Goal: Task Accomplishment & Management: Use online tool/utility

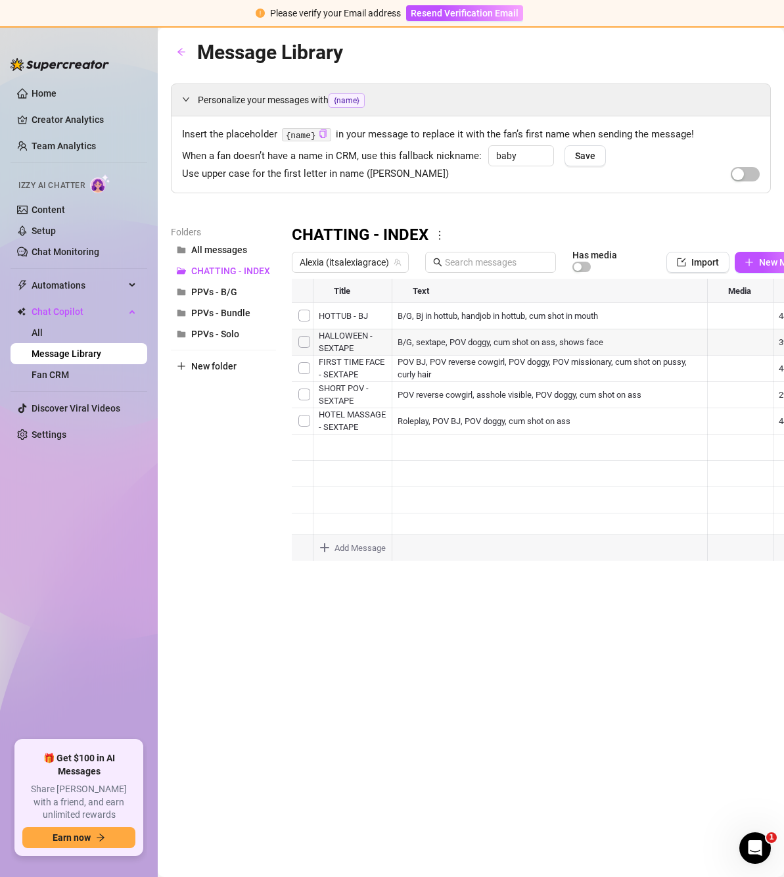
click at [458, 336] on div at bounding box center [560, 425] width 536 height 293
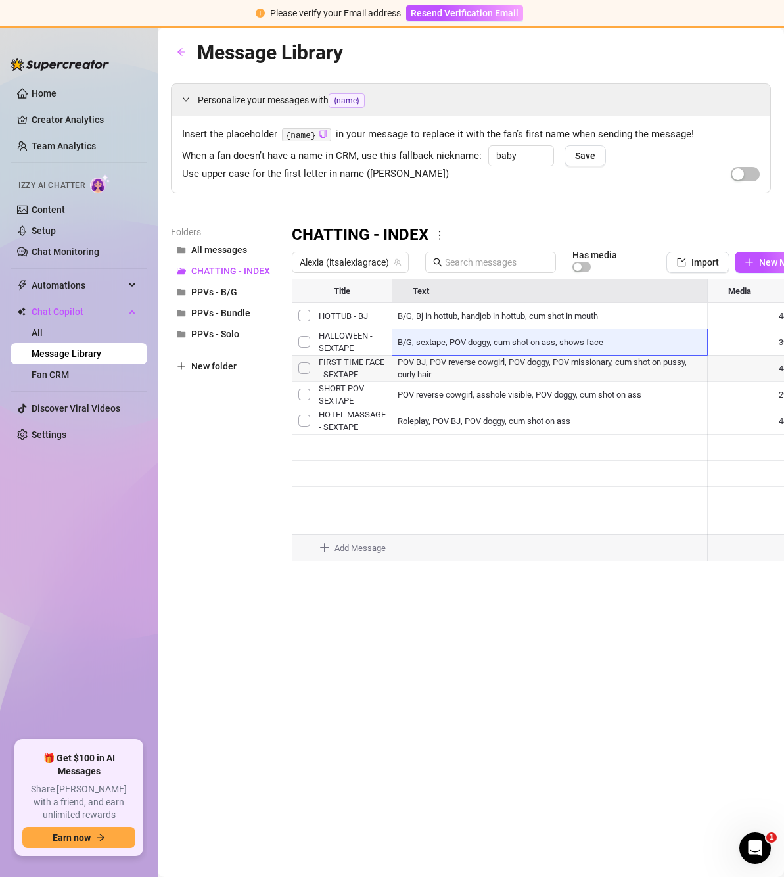
click at [458, 359] on div at bounding box center [560, 425] width 536 height 293
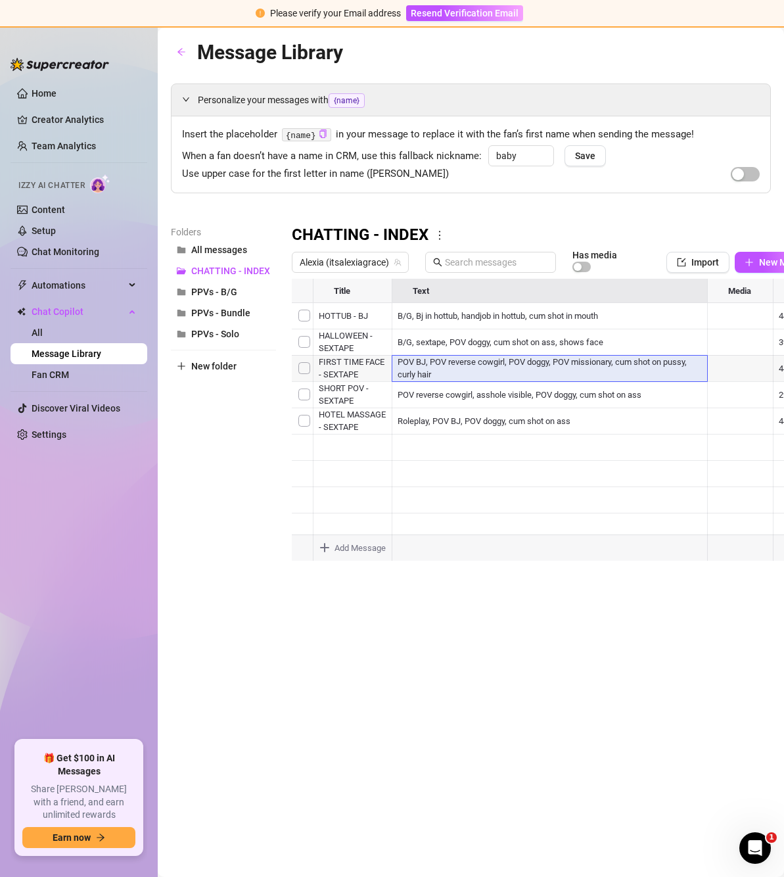
click at [458, 359] on div at bounding box center [560, 425] width 536 height 293
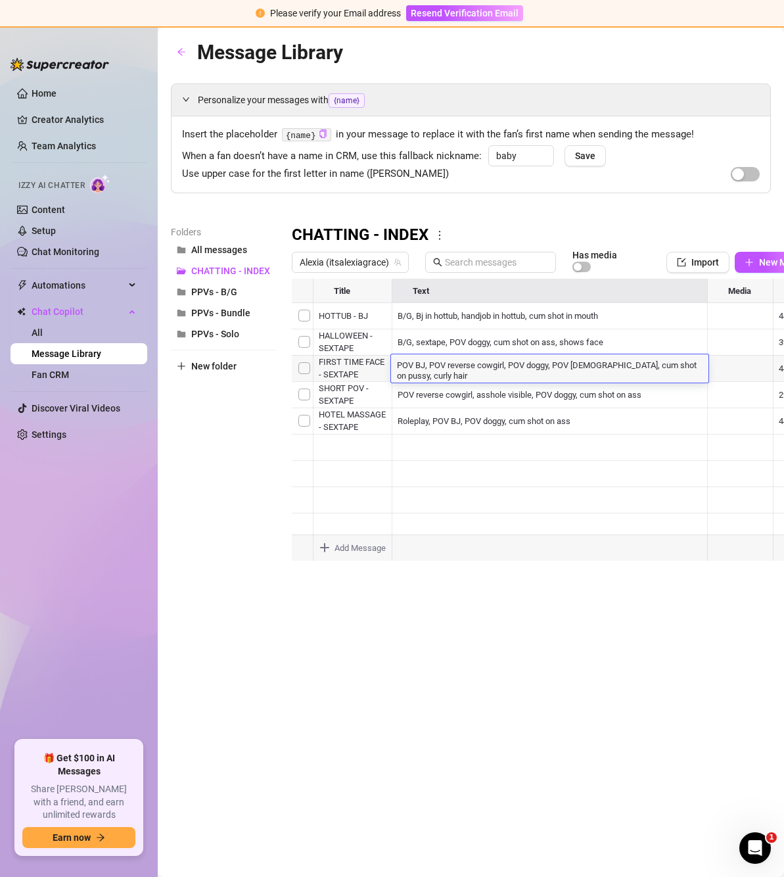
click at [397, 365] on textarea "POV BJ, POV reverse cowgirl, POV doggy, POV missionary, cum shot on pussy, curl…" at bounding box center [549, 369] width 317 height 22
type textarea "POV BJ, POV reverse cowgirl, POV doggy, POV missionary, cum shot on pussy, curl…"
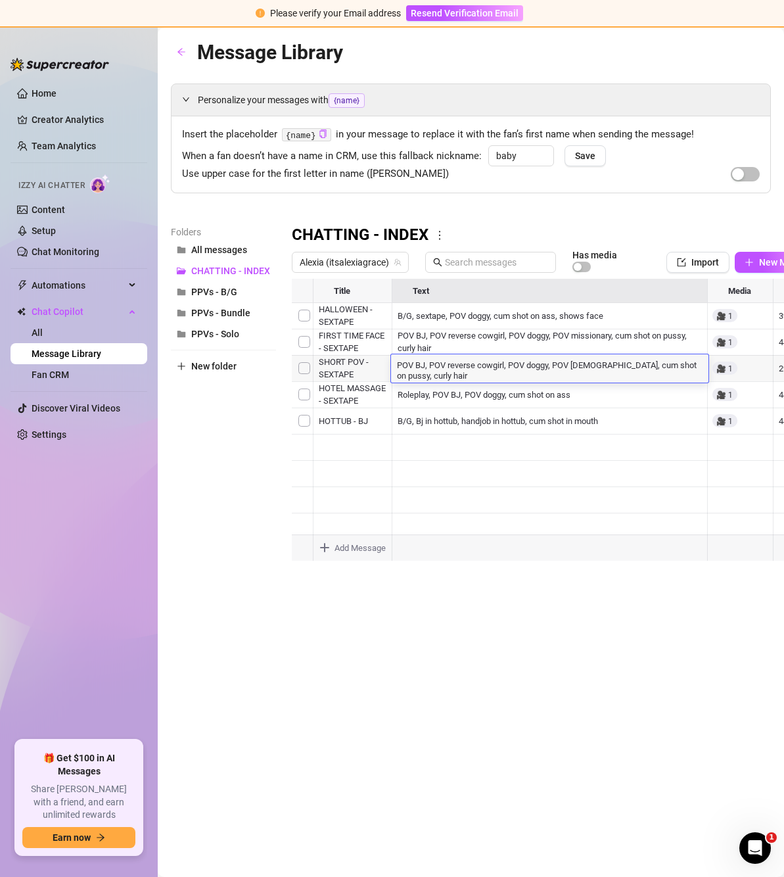
click at [397, 363] on textarea "POV BJ, POV reverse cowgirl, POV doggy, POV missionary, cum shot on pussy, curl…" at bounding box center [549, 369] width 317 height 22
type textarea "B/G, POV BJ, POV reverse cowgirl, POV doggy, POV missionary, cum shot on pussy,…"
click at [457, 386] on div at bounding box center [560, 425] width 536 height 293
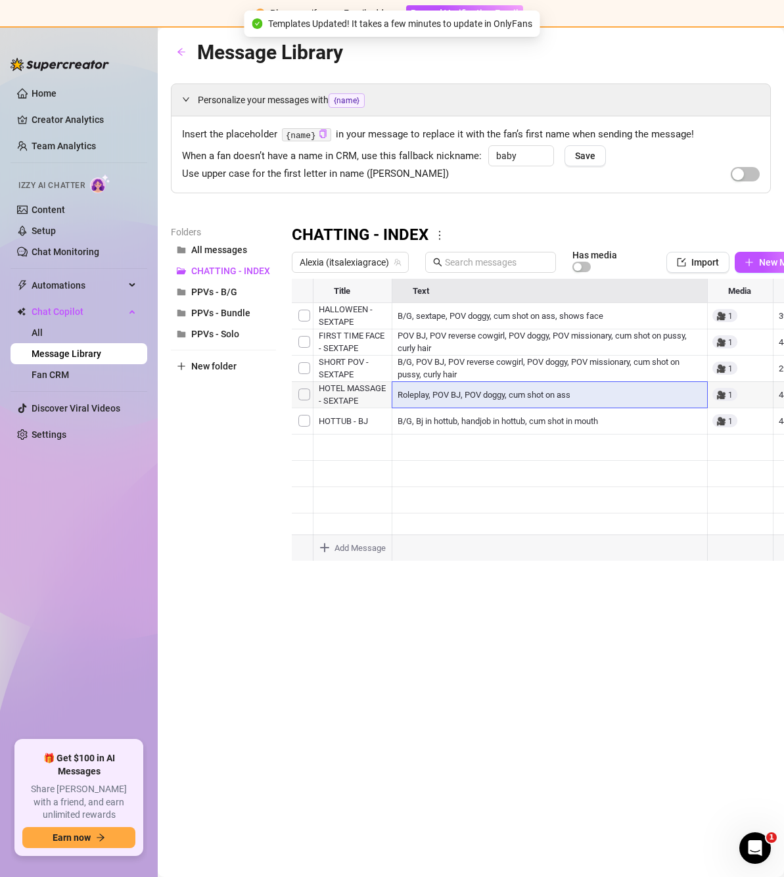
click at [436, 392] on div at bounding box center [560, 425] width 536 height 293
click at [436, 392] on textarea "Roleplay, POV BJ, POV doggy, cum shot on ass" at bounding box center [549, 390] width 317 height 12
click at [395, 392] on textarea "Roleplay, POV BJ, POV doggy, cum shot on ass" at bounding box center [549, 390] width 317 height 12
type textarea "B/G, Roleplay, POV BJ, POV doggy, cum shot on ass"
click at [536, 423] on div at bounding box center [560, 425] width 536 height 293
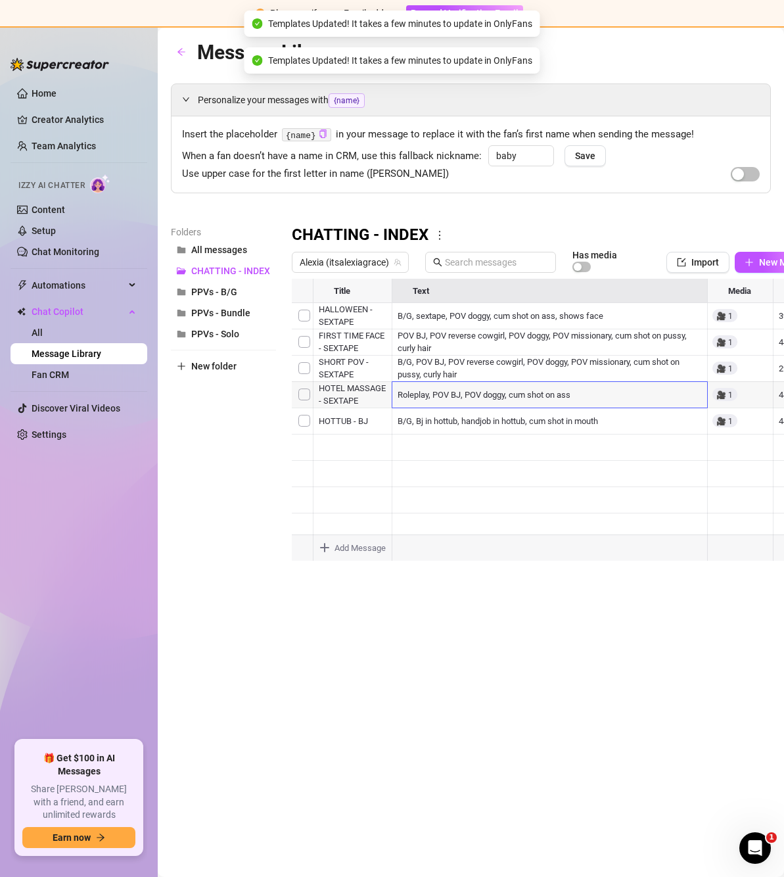
click at [555, 445] on div at bounding box center [560, 425] width 536 height 293
click at [501, 336] on div at bounding box center [560, 425] width 536 height 293
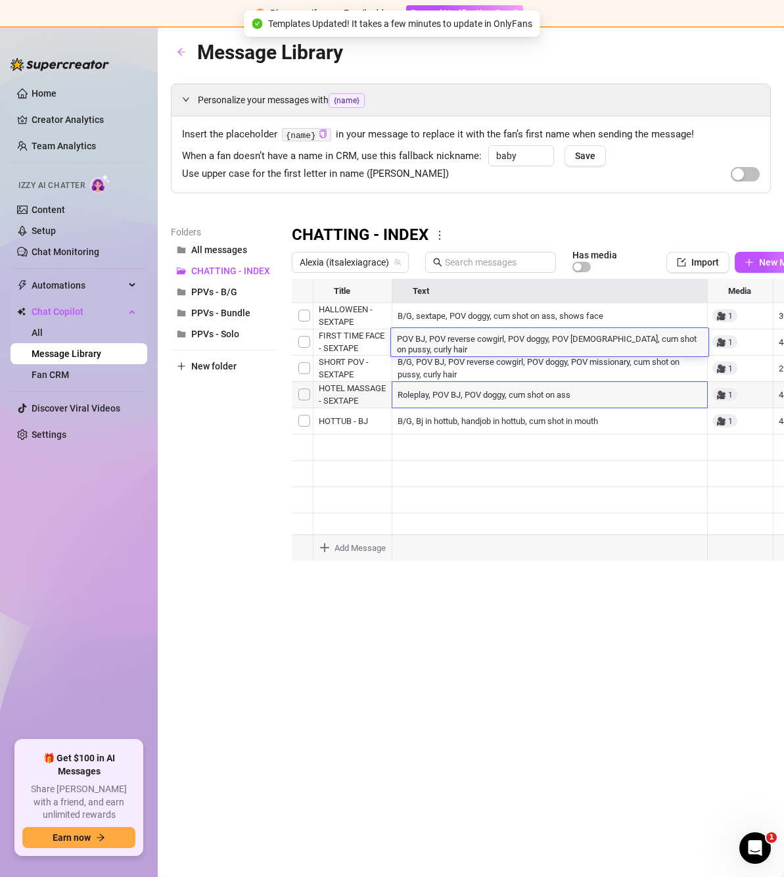
click at [396, 338] on textarea "POV BJ, POV reverse cowgirl, POV doggy, POV missionary, cum shot on pussy, curl…" at bounding box center [549, 343] width 317 height 22
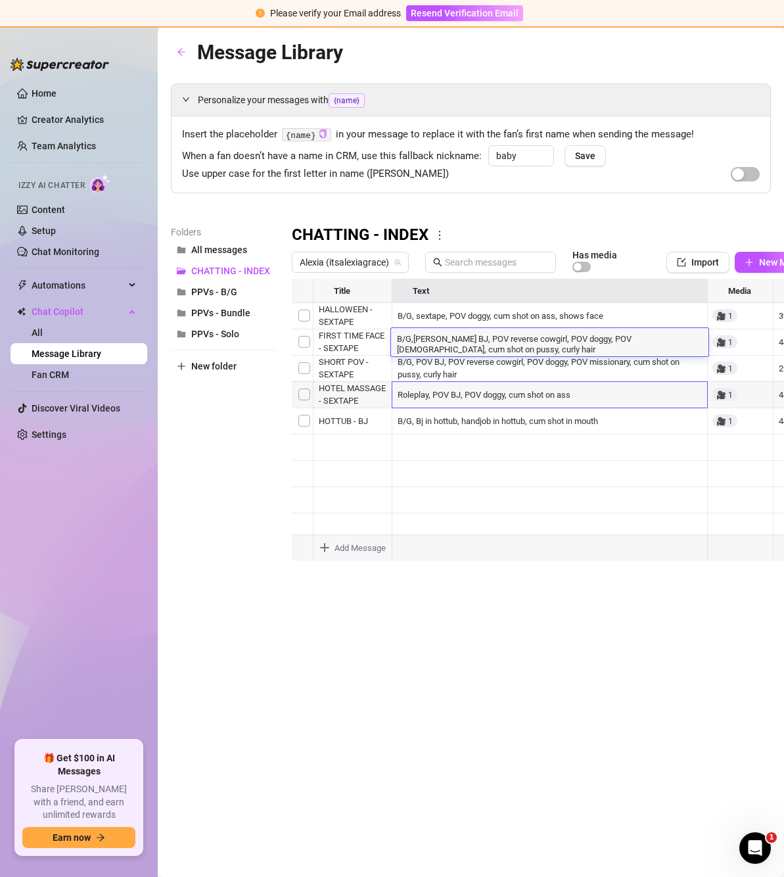
type textarea "B/G, POV BJ, POV reverse cowgirl, POV doggy, POV missionary, cum shot on pussy,…"
click at [440, 371] on div at bounding box center [560, 425] width 536 height 293
click at [593, 156] on span "Save" at bounding box center [585, 155] width 20 height 11
click at [568, 400] on div at bounding box center [560, 425] width 536 height 293
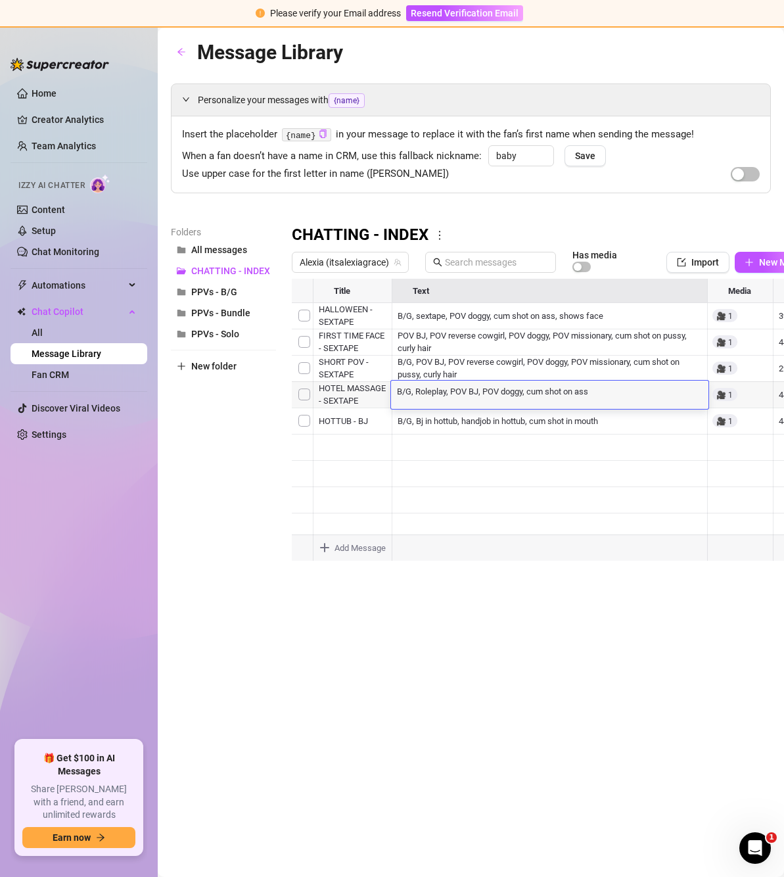
click at [615, 394] on textarea "B/G, Roleplay, POV BJ, POV doggy, cum shot on ass" at bounding box center [549, 390] width 317 height 12
click at [420, 361] on div at bounding box center [560, 425] width 536 height 293
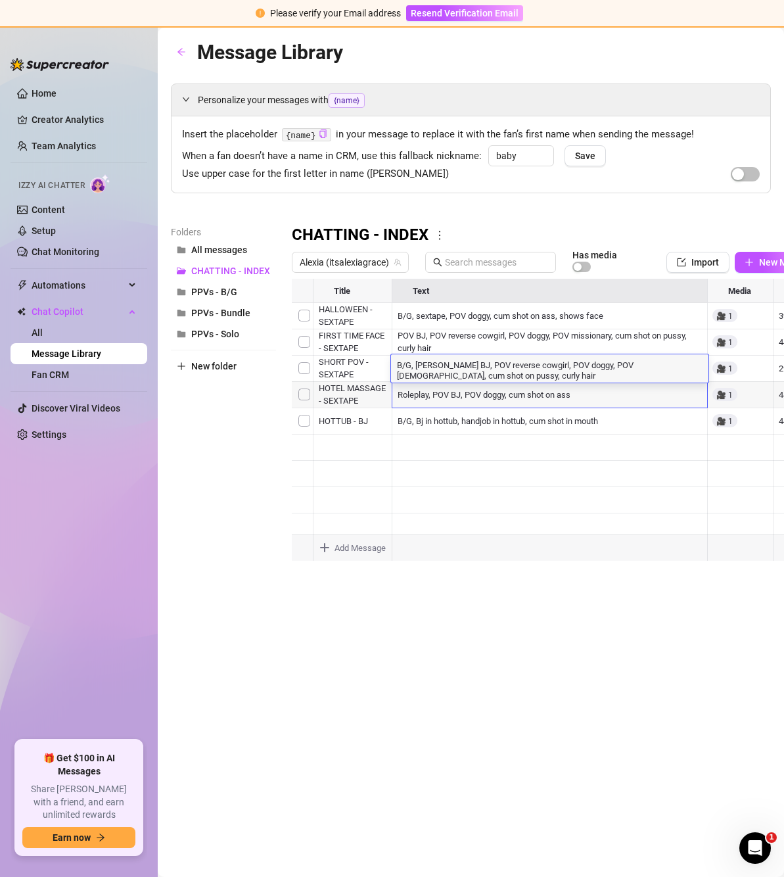
click at [417, 334] on div at bounding box center [560, 425] width 536 height 293
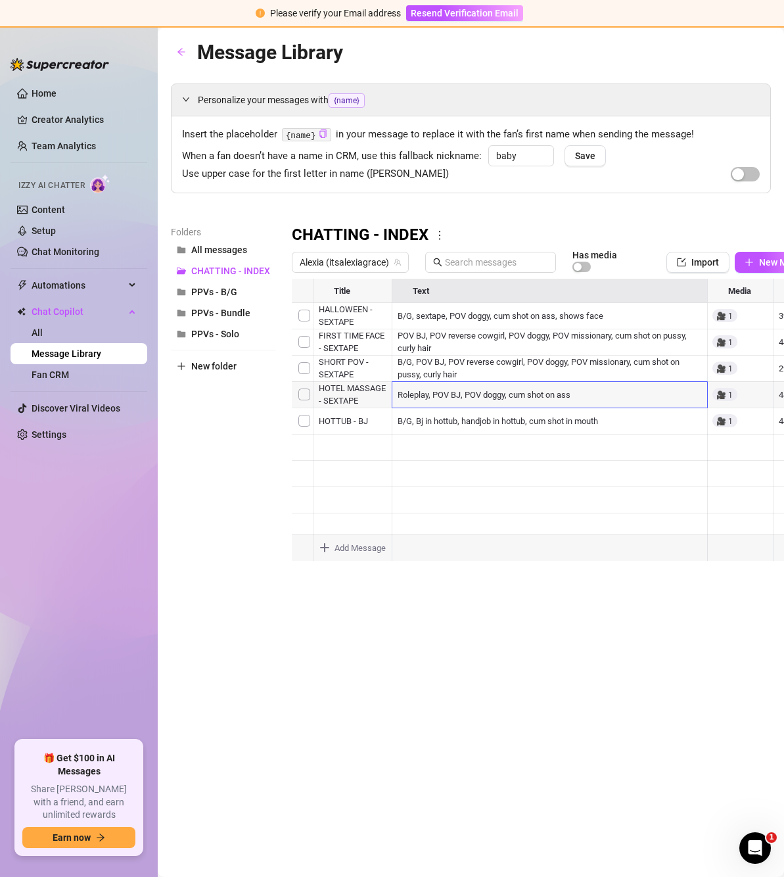
click at [417, 334] on div at bounding box center [560, 425] width 536 height 293
click at [415, 336] on textarea "B/G, POV BJ, POV reverse cowgirl, POV doggy, POV missionary, cum shot on pussy,…" at bounding box center [549, 343] width 317 height 22
click at [417, 338] on textarea "B/G, POV BJ, POV reverse cowgirl, POV doggy, POV missionary, cum shot on pussy,…" at bounding box center [549, 343] width 317 height 22
type textarea "B/G, POV BJ, POV reverse cowgirl, POV doggy, POV missionary, cum shot on pussy,…"
click at [440, 395] on div at bounding box center [560, 425] width 536 height 293
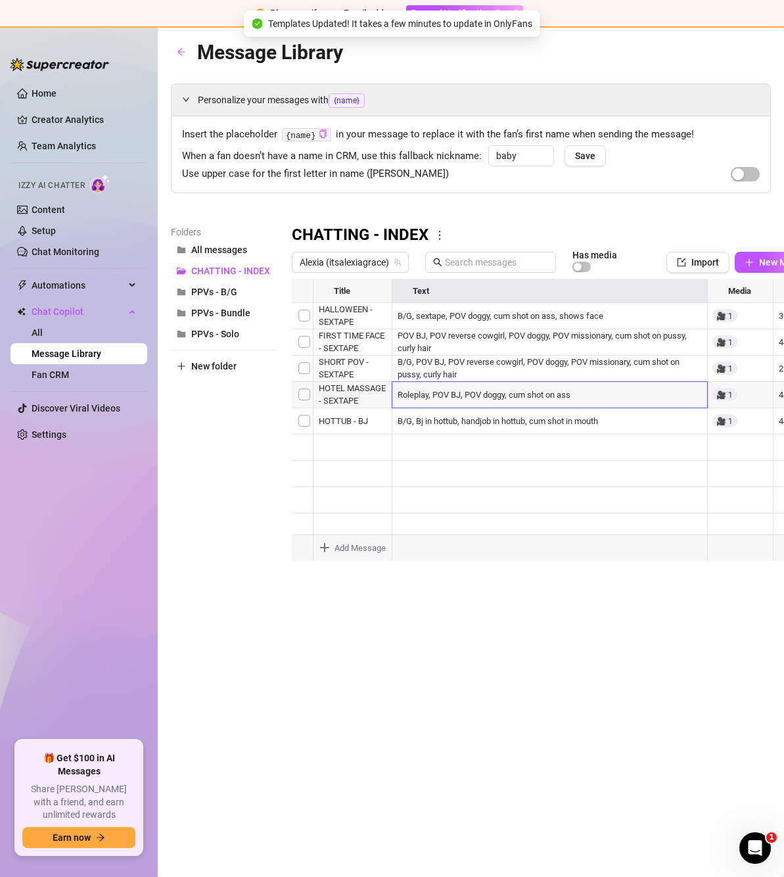
click at [440, 395] on div at bounding box center [560, 425] width 536 height 293
click at [451, 369] on div at bounding box center [560, 425] width 536 height 293
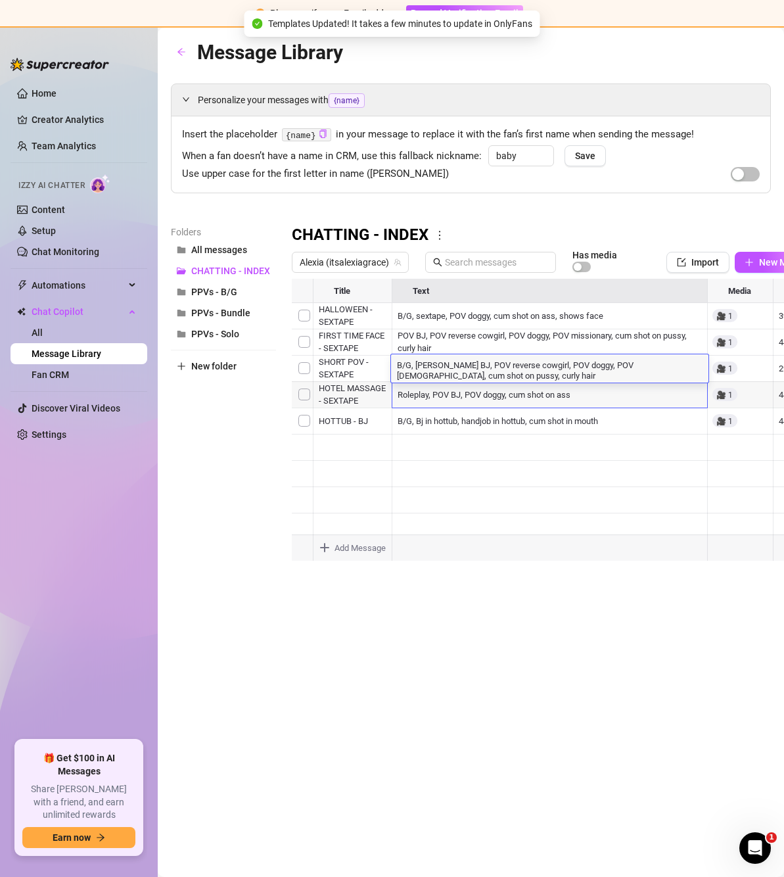
click at [459, 342] on div at bounding box center [560, 425] width 536 height 293
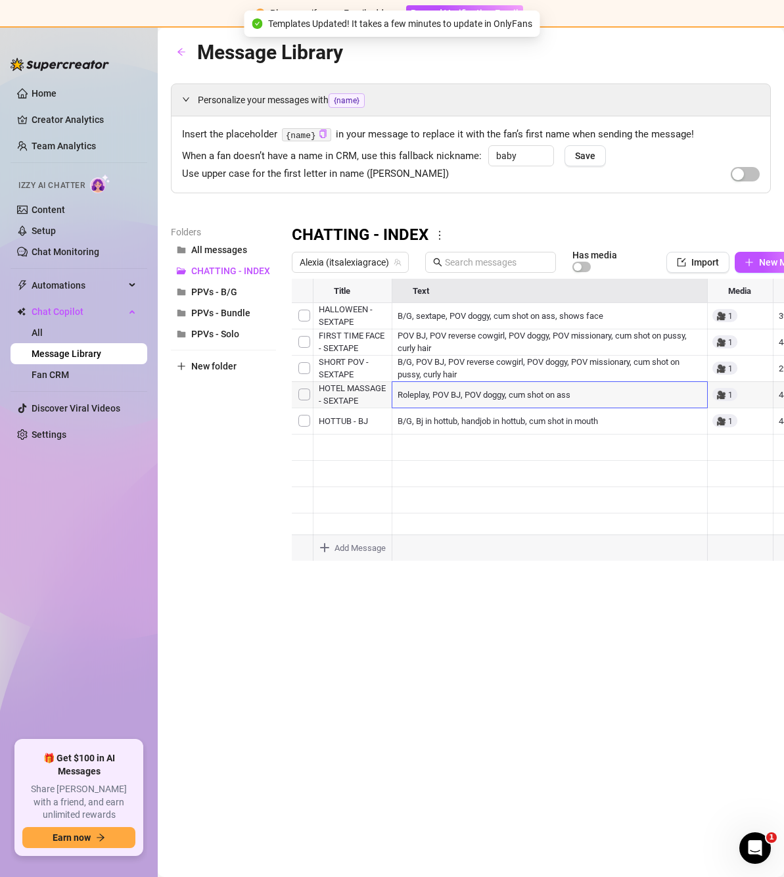
click at [455, 309] on div at bounding box center [560, 425] width 536 height 293
click at [464, 340] on div at bounding box center [560, 425] width 536 height 293
click at [463, 340] on div at bounding box center [560, 425] width 536 height 293
click at [413, 336] on textarea "B/G, POV BJ, POV reverse cowgirl, POV doggy, POV missionary, cum shot on pussy,…" at bounding box center [549, 343] width 317 height 22
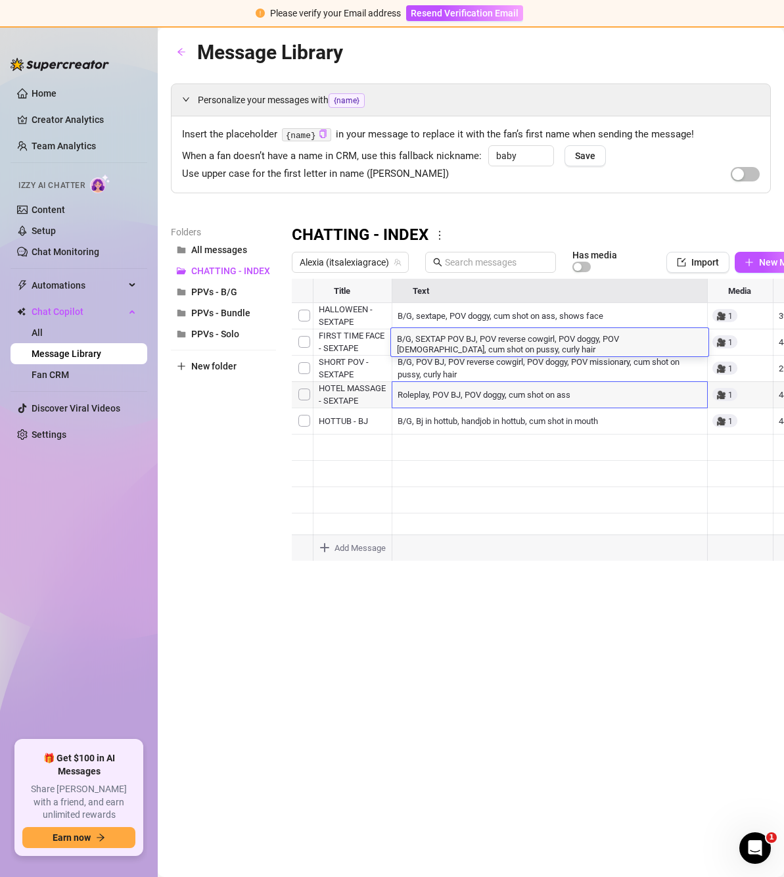
type textarea "B/G, SEXTAPE POV BJ, POV reverse cowgirl, POV doggy, POV [DEMOGRAPHIC_DATA], cu…"
click at [430, 319] on div at bounding box center [560, 425] width 536 height 293
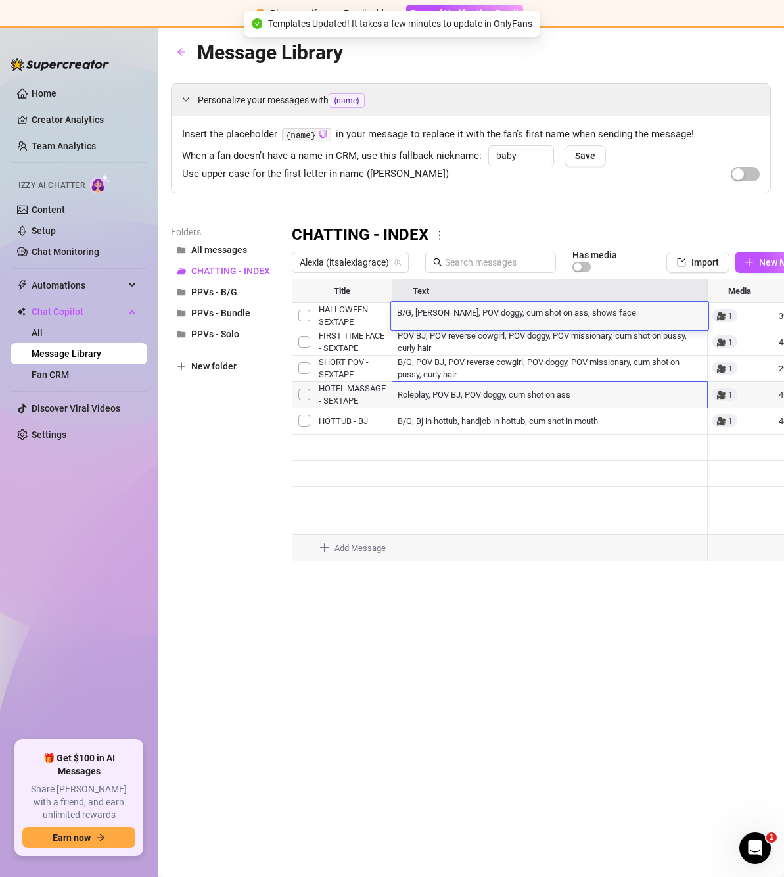
click at [431, 312] on textarea "B/G, sextape, POV doggy, cum shot on ass, shows face" at bounding box center [549, 312] width 317 height 12
type textarea "B/G, SEXTAPE, POV doggy, cum shot on ass, shows face"
click at [428, 312] on textarea "B/G, SEXTAPE, POV doggy, cum shot on ass, shows face" at bounding box center [549, 312] width 317 height 12
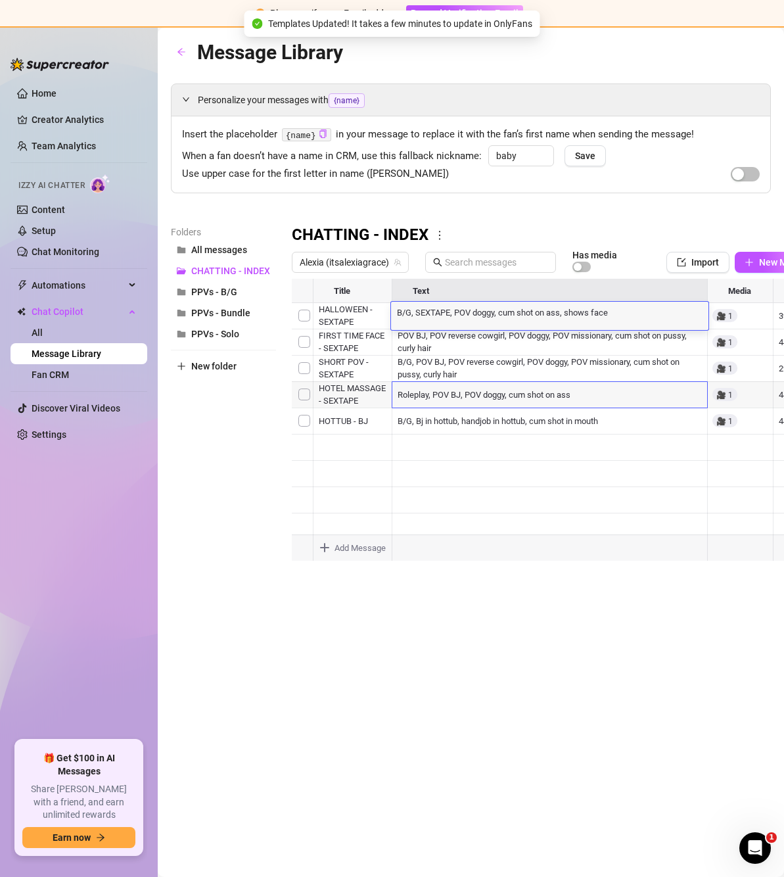
click at [427, 361] on div at bounding box center [560, 425] width 536 height 293
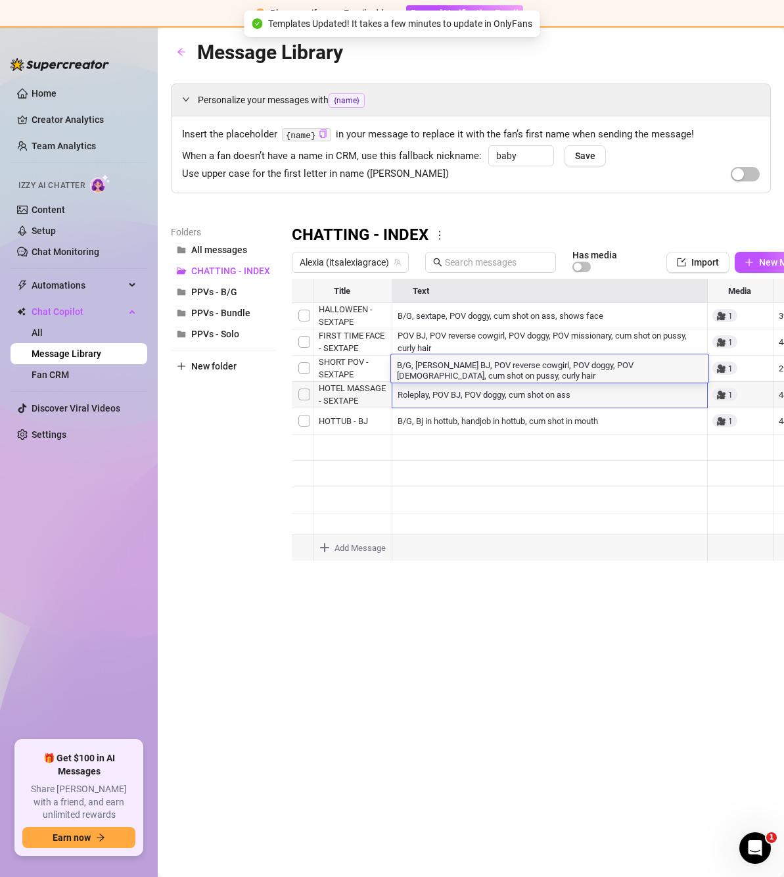
click at [415, 365] on textarea "B/G, POV BJ, POV reverse cowgirl, POV doggy, POV missionary, cum shot on pussy,…" at bounding box center [549, 369] width 317 height 22
type textarea "B/G, SEXTAPE,POV BJ, POV reverse cowgirl, POV doggy, POV missionary, cum shot o…"
click at [452, 392] on div at bounding box center [560, 425] width 536 height 293
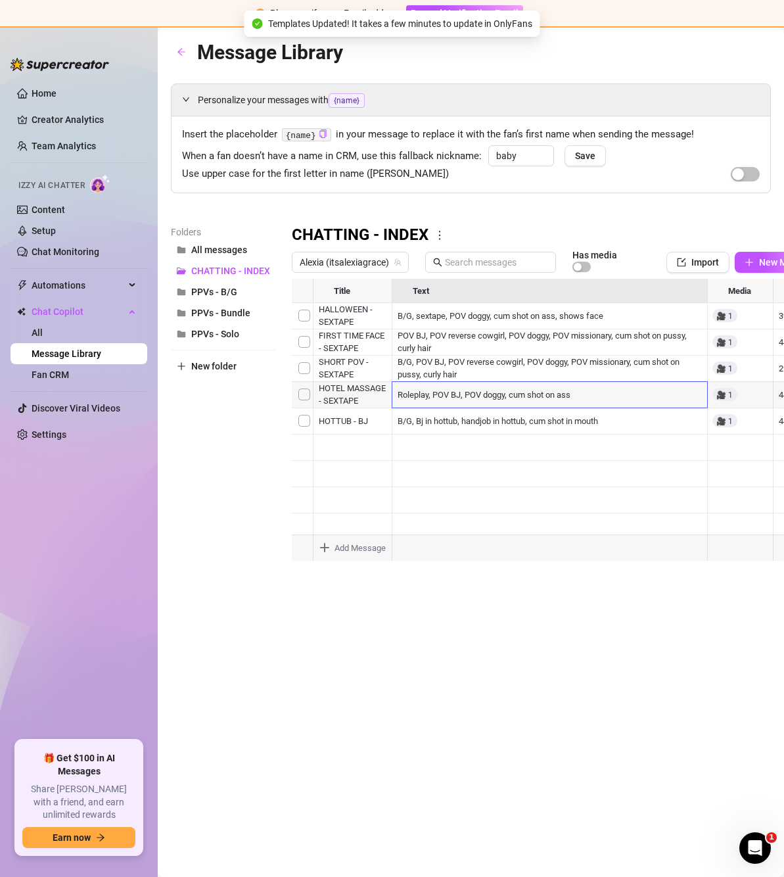
click at [452, 392] on div at bounding box center [560, 425] width 536 height 293
click at [415, 391] on textarea "B/G, Roleplay, POV BJ, POV doggy, cum shot on ass" at bounding box center [549, 390] width 317 height 12
type textarea "B/G, SEXTAPE, Roleplay, POV BJ, POV doggy, cum shot on ass"
click at [511, 403] on div "B/G, SEXTAPE, Roleplay, POV BJ, POV doggy, cum shot on ass B/G, SEXTAPE, Rolepl…" at bounding box center [549, 394] width 317 height 28
click at [593, 413] on div at bounding box center [560, 425] width 536 height 293
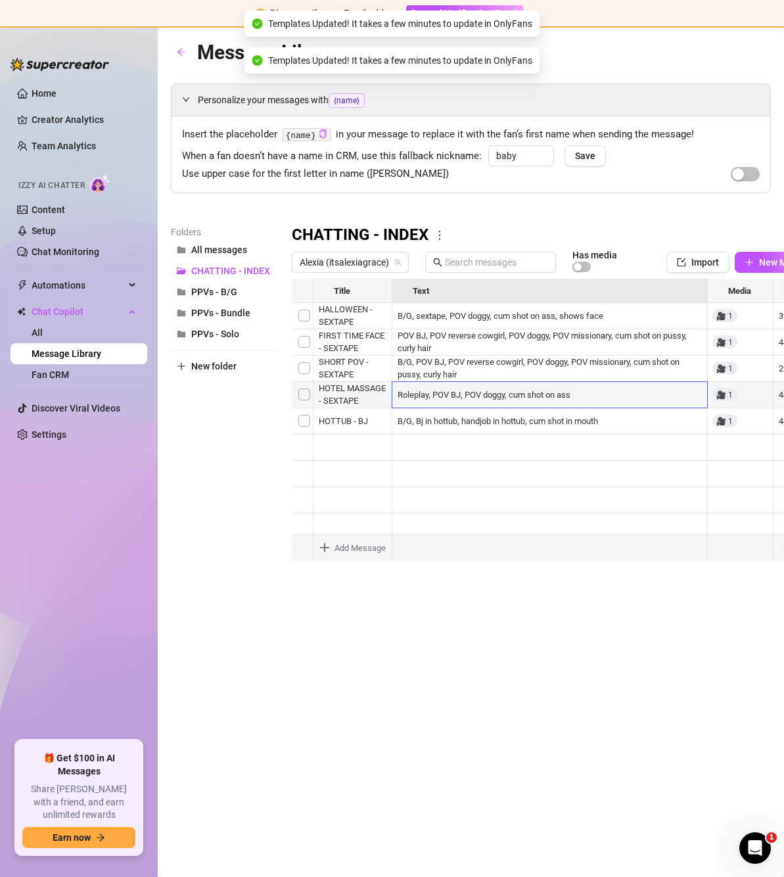
click at [564, 398] on div at bounding box center [560, 425] width 536 height 293
click at [577, 419] on div at bounding box center [560, 425] width 536 height 293
click at [539, 378] on div at bounding box center [560, 425] width 536 height 293
click at [544, 403] on div at bounding box center [560, 425] width 536 height 293
click at [548, 420] on div at bounding box center [560, 425] width 536 height 293
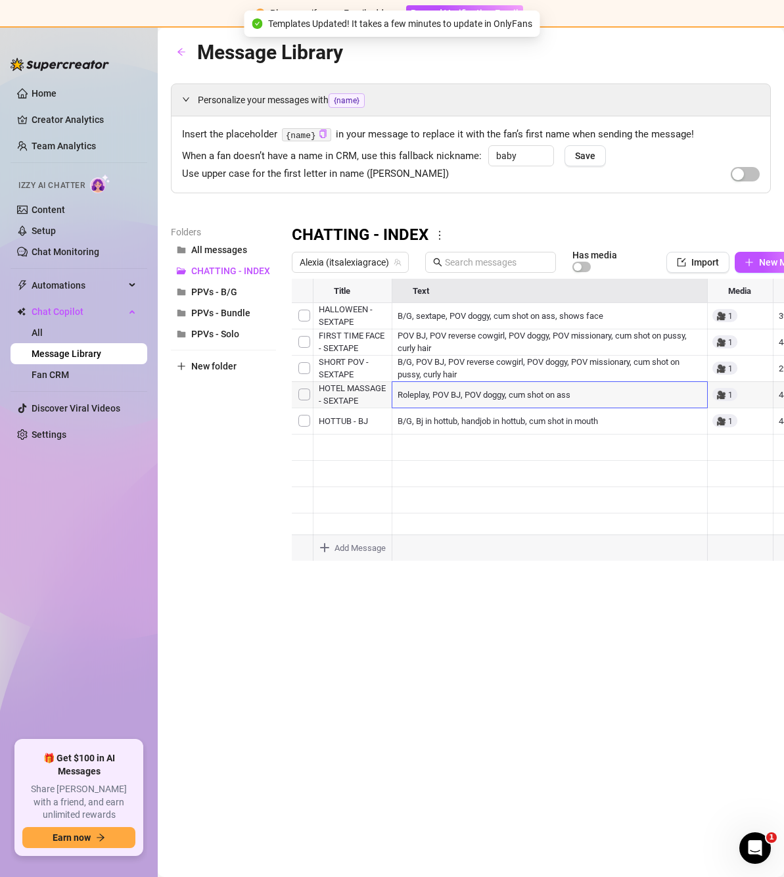
click at [463, 421] on div at bounding box center [560, 425] width 536 height 293
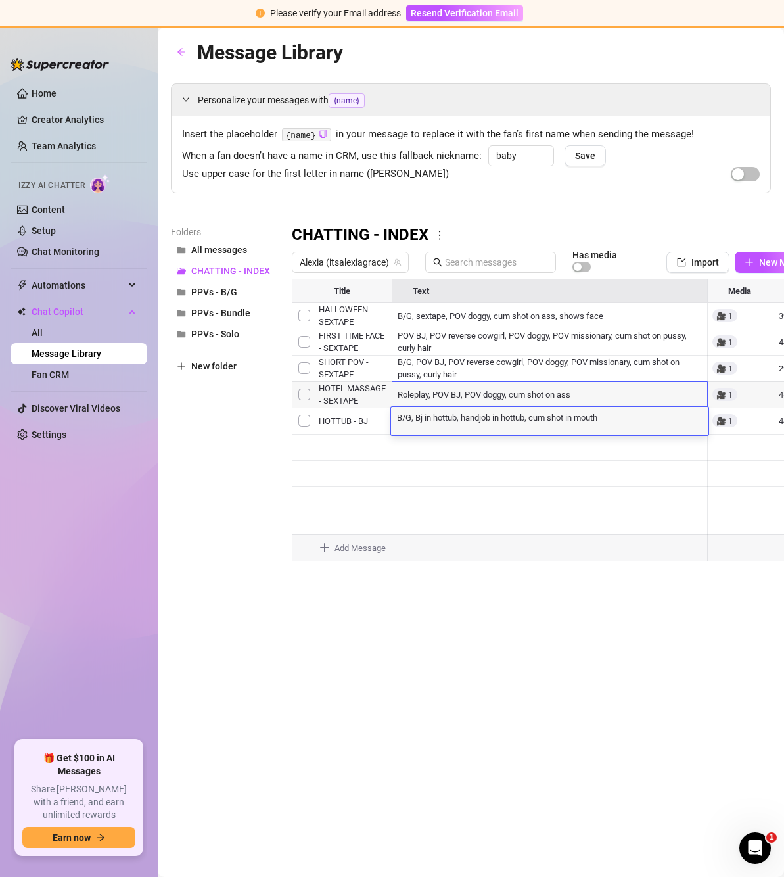
click at [412, 418] on textarea "B/G, Bj in hottub, handjob in hottub, cum shot in mouth" at bounding box center [549, 417] width 317 height 12
type textarea "B/G, [PERSON_NAME] BJ, Bj in hottub, handjob in hottub, cum shot in mouth"
click at [496, 397] on div at bounding box center [560, 425] width 536 height 293
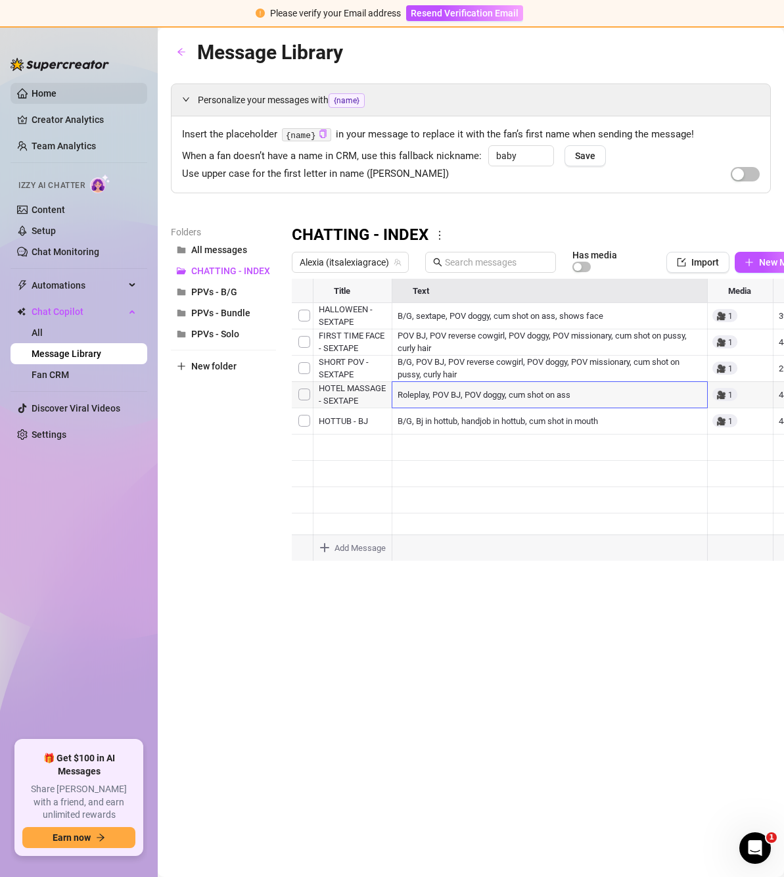
click at [57, 92] on link "Home" at bounding box center [44, 93] width 25 height 11
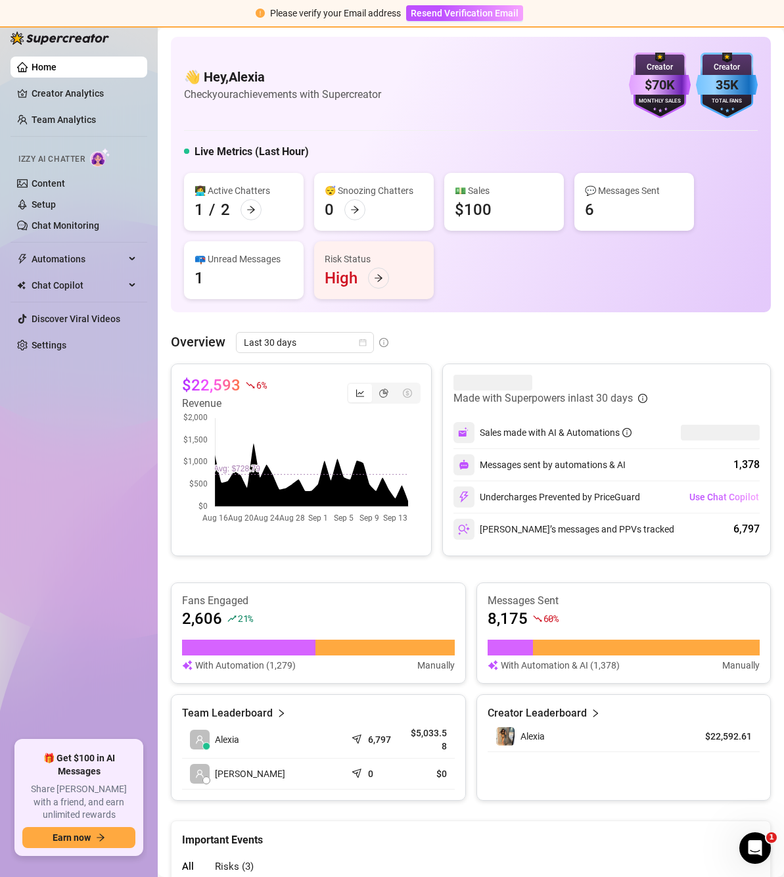
click at [586, 800] on div "👋 Hey, [PERSON_NAME] Check your achievements with Supercreator $70K Creator Mon…" at bounding box center [471, 597] width 600 height 1120
click at [82, 249] on span "Automations" at bounding box center [78, 258] width 93 height 21
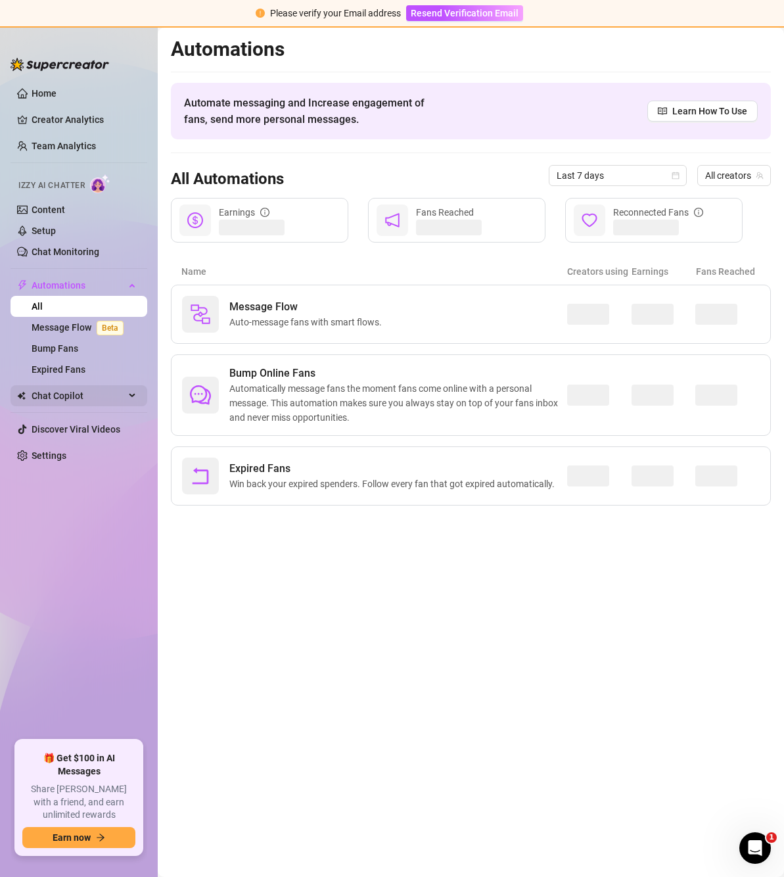
click at [83, 393] on span "Chat Copilot" at bounding box center [78, 395] width 93 height 21
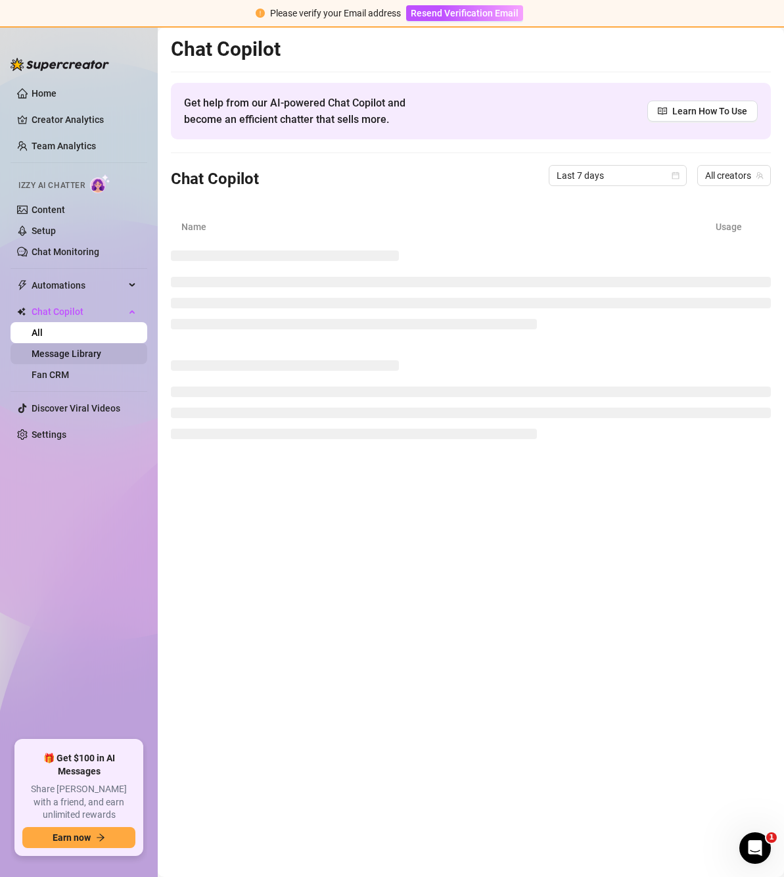
click at [72, 354] on link "Message Library" at bounding box center [67, 353] width 70 height 11
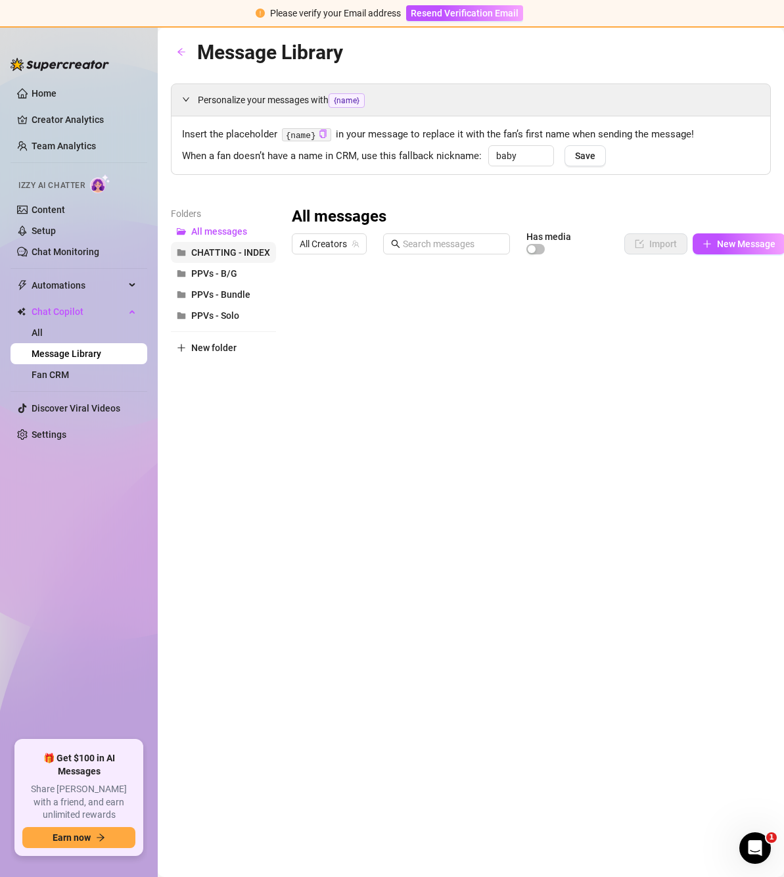
click at [223, 248] on span "CHATTING - INDEX" at bounding box center [230, 252] width 79 height 11
click at [419, 426] on div at bounding box center [538, 406] width 493 height 293
click at [419, 424] on div at bounding box center [538, 406] width 493 height 293
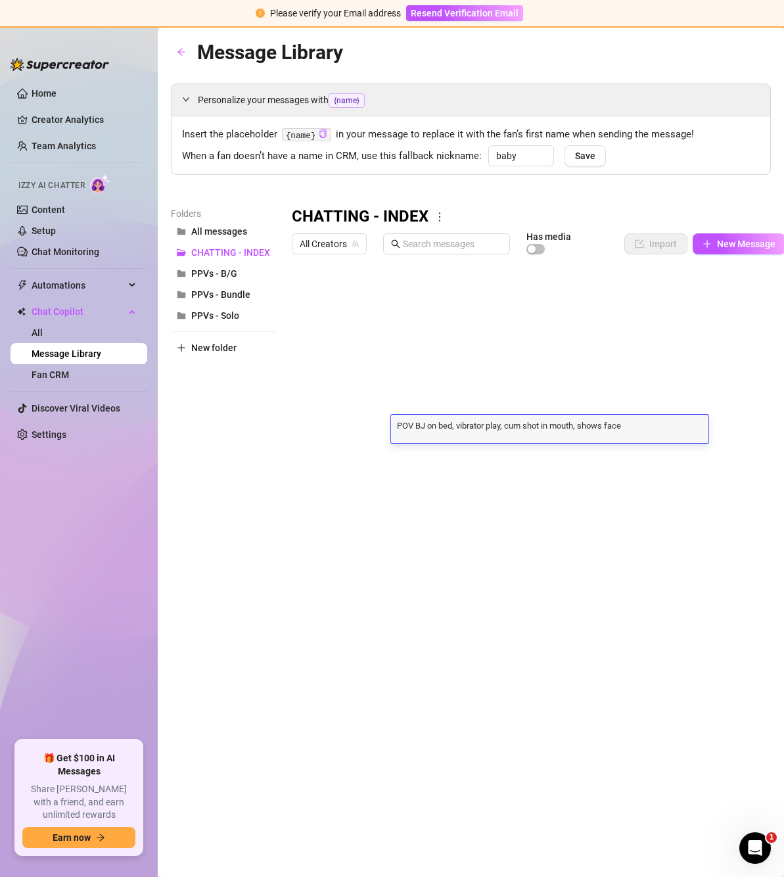
scroll to position [1, 0]
click at [396, 423] on textarea "POV BJ on bed, vibrator play, cum shot in mouth, shows face" at bounding box center [549, 425] width 317 height 12
type textarea "B/G, POV BJ on bed, vibrator play, cum shot in mouth, shows face"
click at [484, 460] on div at bounding box center [538, 406] width 493 height 293
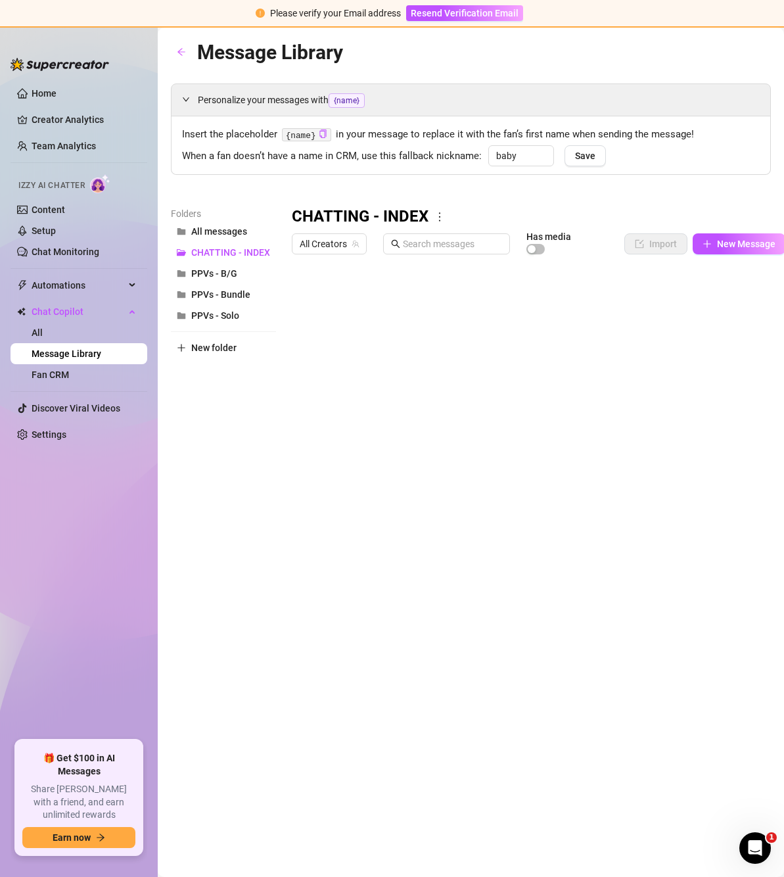
drag, startPoint x: 294, startPoint y: 457, endPoint x: 295, endPoint y: 447, distance: 9.3
click at [295, 447] on div at bounding box center [538, 406] width 493 height 293
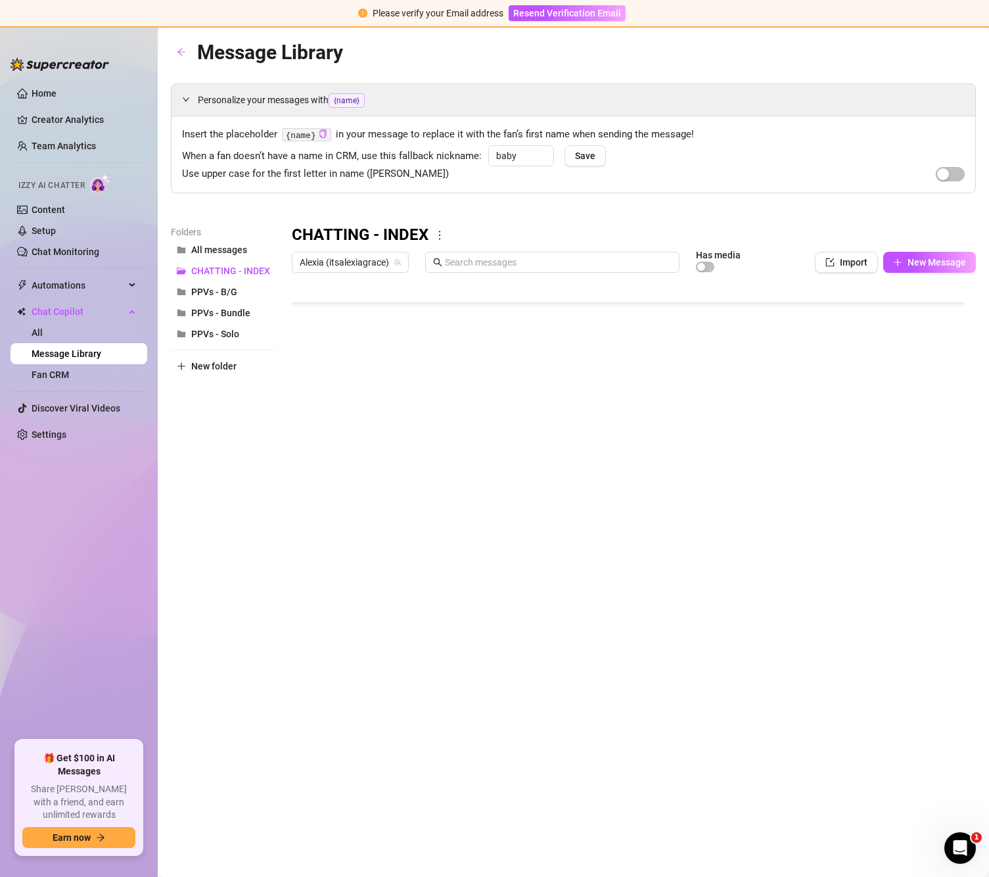
scroll to position [90, 0]
drag, startPoint x: 296, startPoint y: 487, endPoint x: 301, endPoint y: 307, distance: 180.1
click at [301, 307] on div at bounding box center [634, 425] width 684 height 293
drag, startPoint x: 295, startPoint y: 394, endPoint x: 299, endPoint y: 312, distance: 82.2
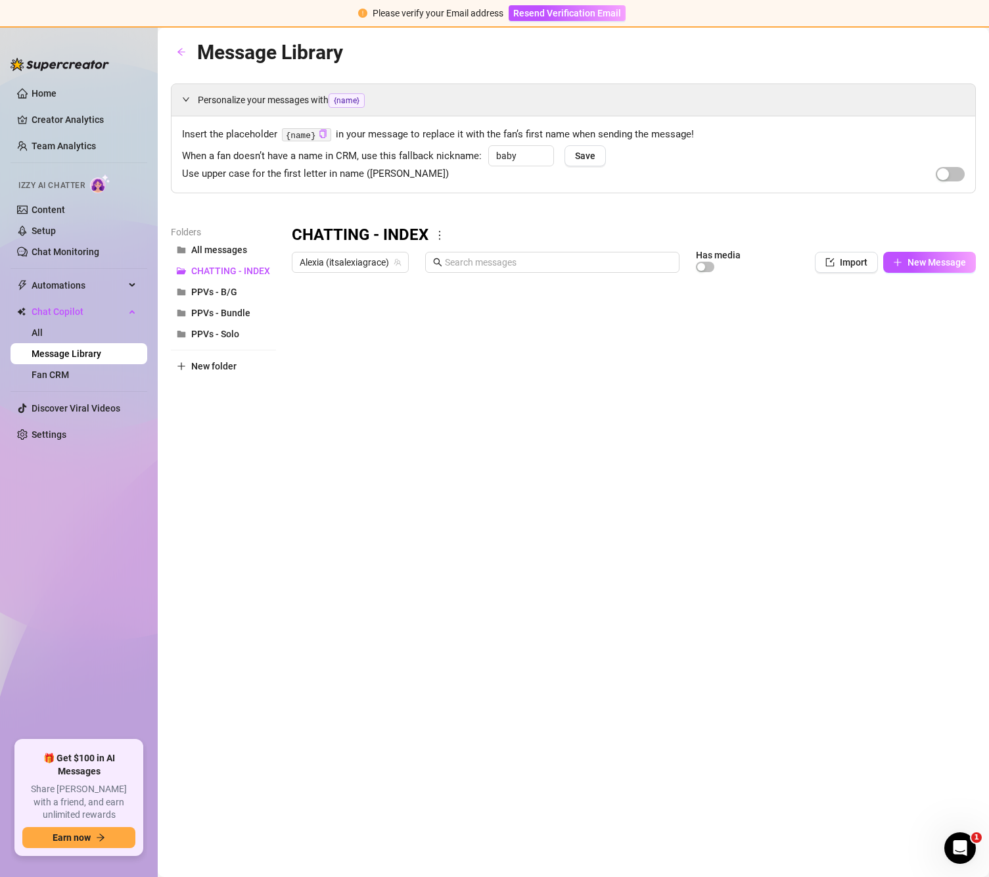
click at [299, 312] on div at bounding box center [634, 425] width 684 height 293
click at [516, 637] on div "Message Library Personalize your messages with {name} Insert the placeholder {n…" at bounding box center [573, 437] width 805 height 800
click at [32, 94] on link "Home" at bounding box center [44, 93] width 25 height 11
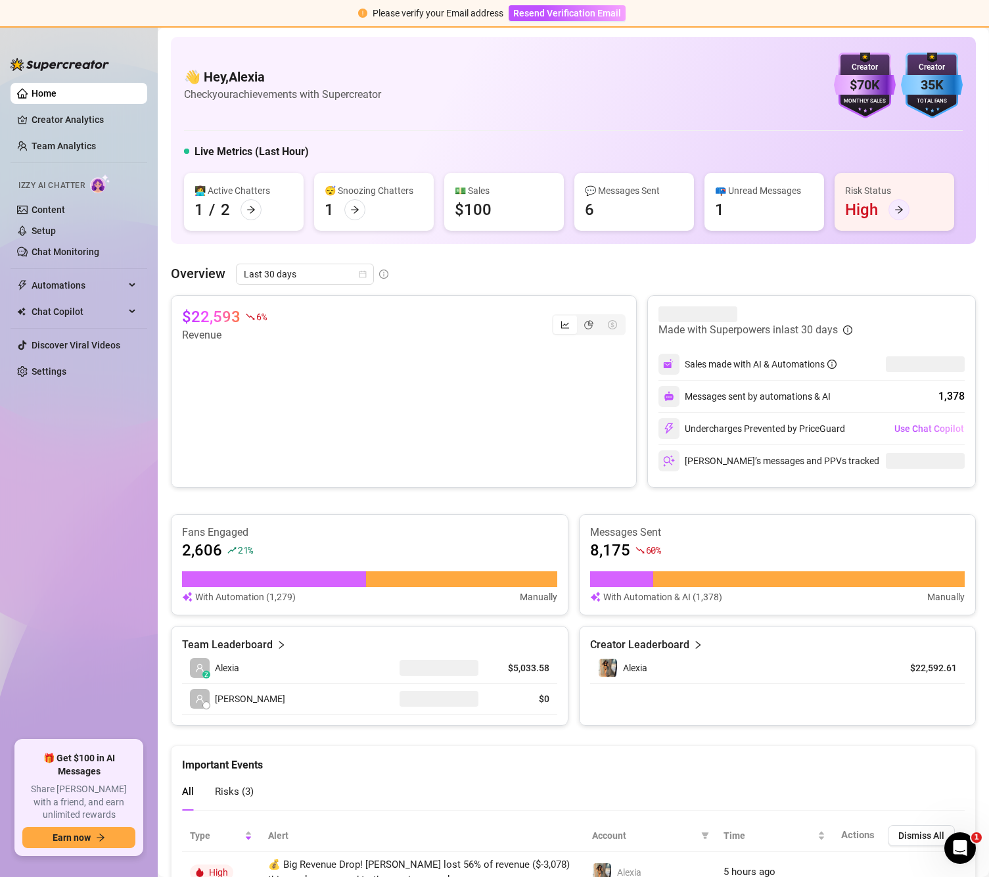
click at [783, 213] on icon "arrow-right" at bounding box center [899, 209] width 8 height 7
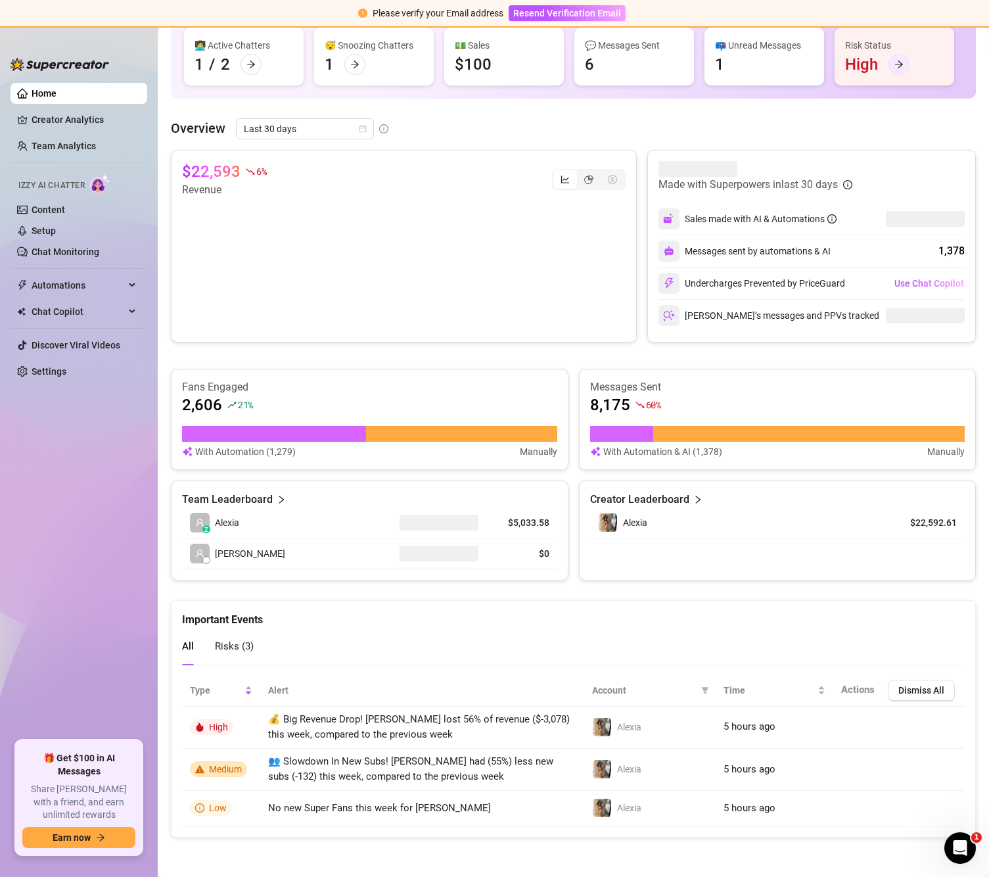
scroll to position [214, 0]
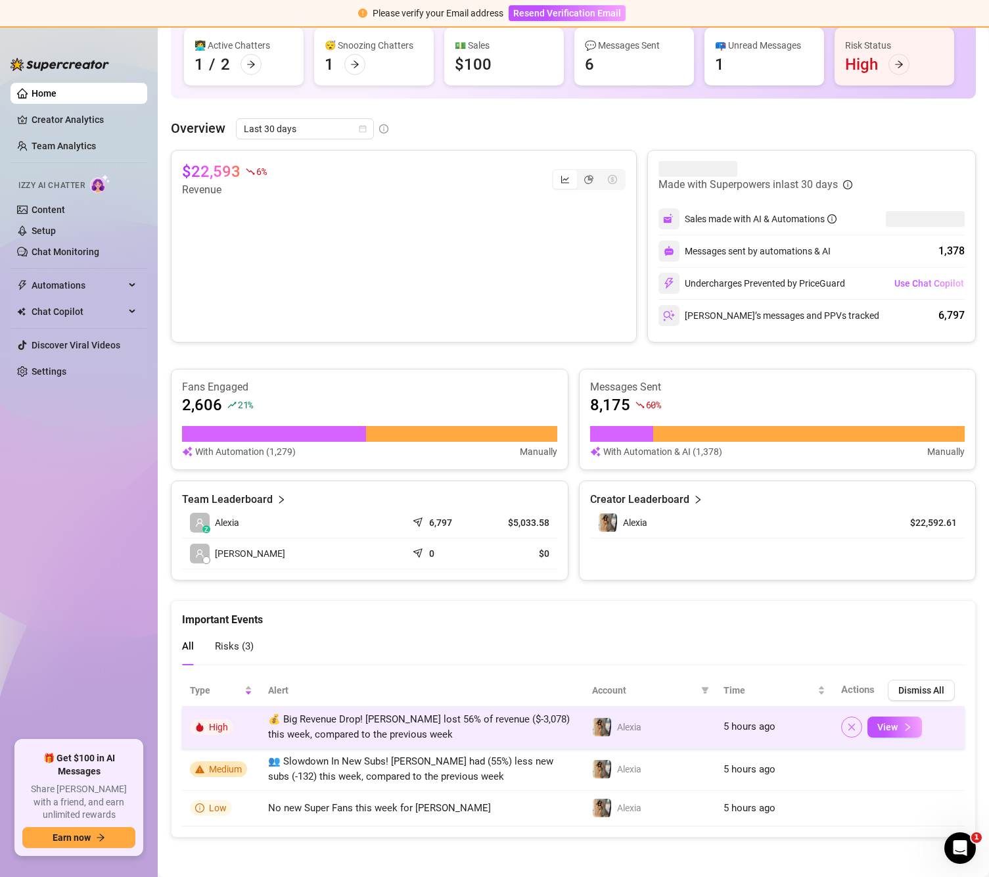
click at [783, 727] on icon "close" at bounding box center [851, 726] width 9 height 9
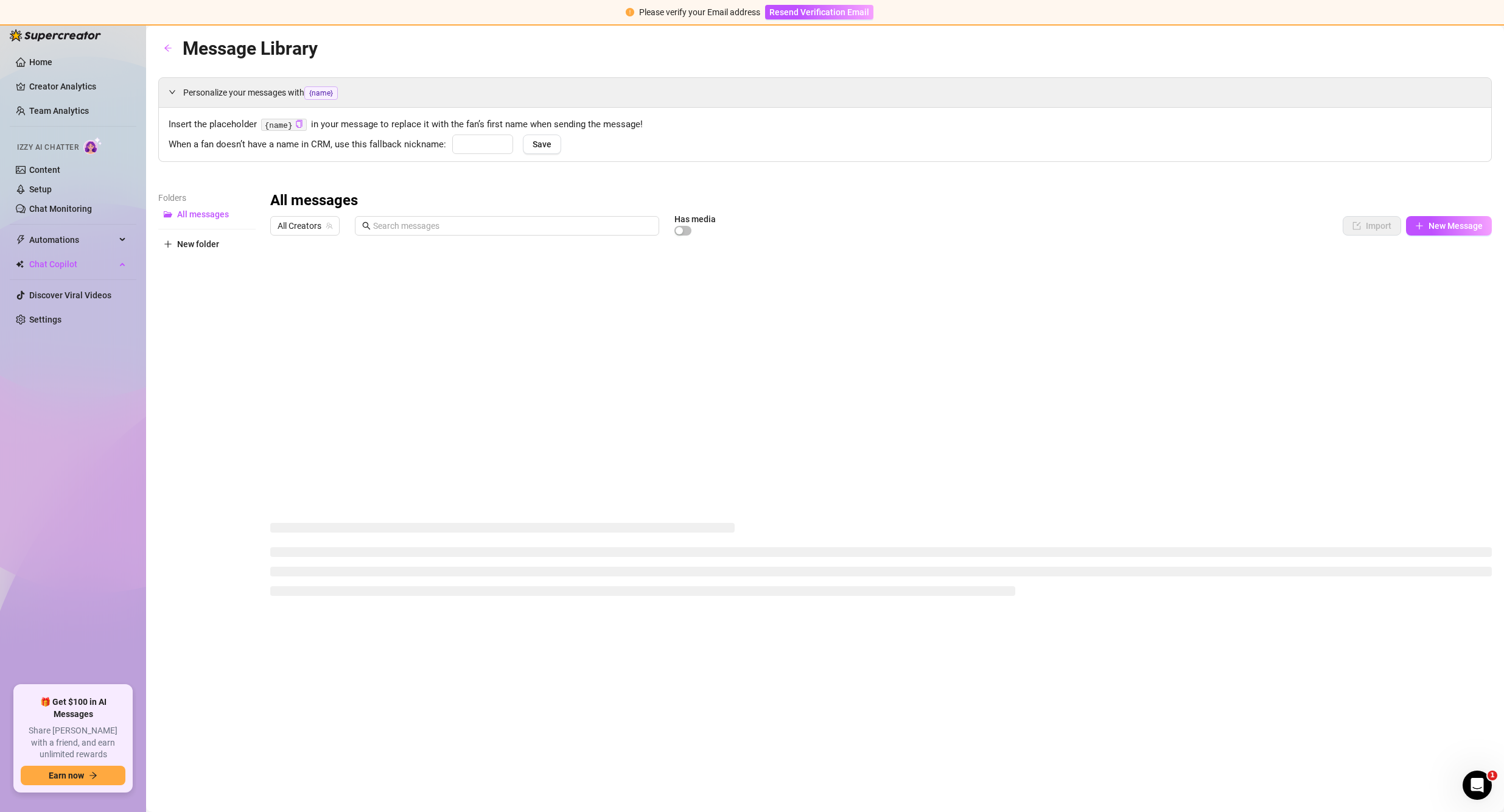
type input "baby"
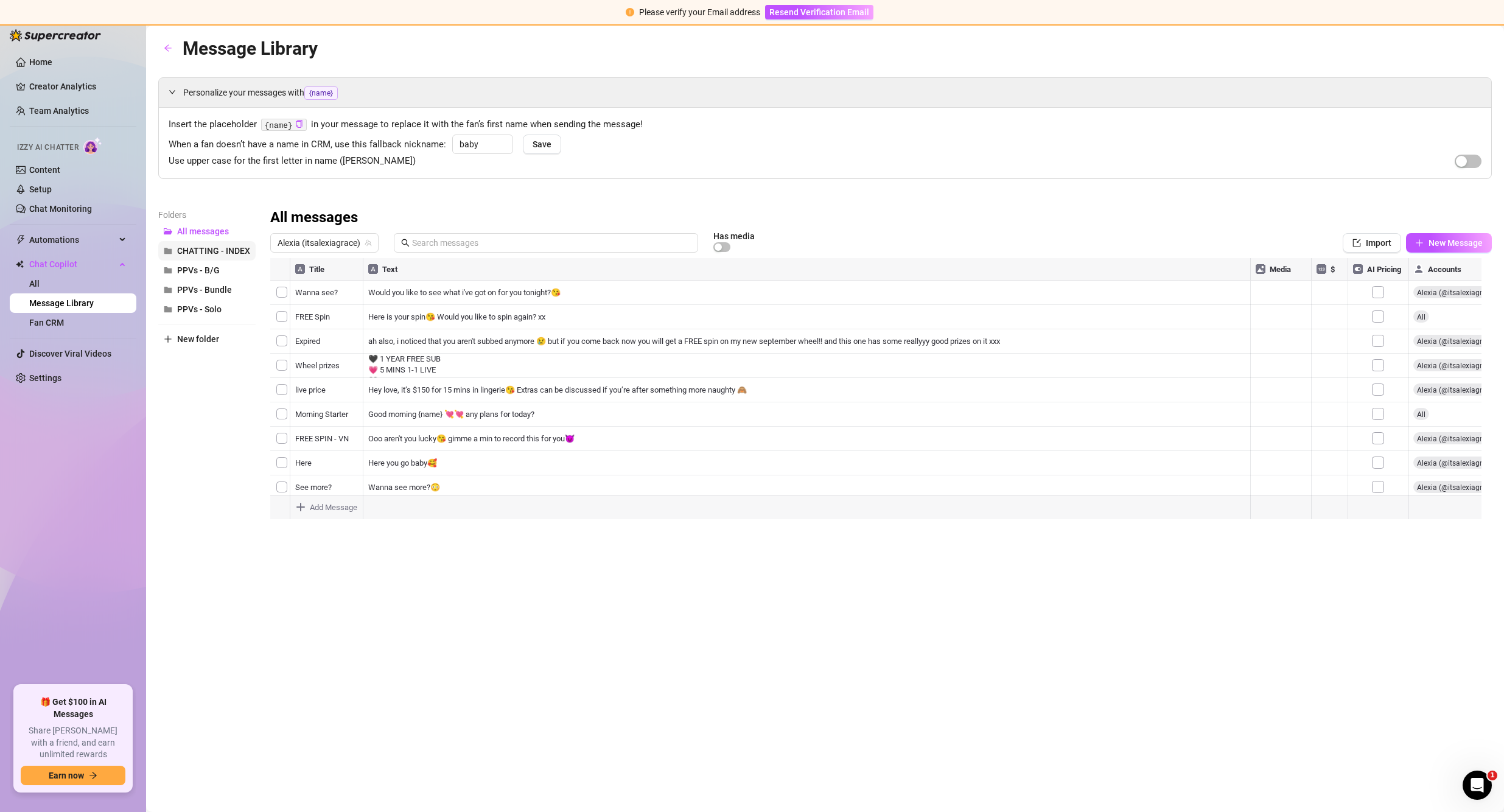
click at [212, 249] on span "CHATTING - INDEX" at bounding box center [213, 250] width 73 height 10
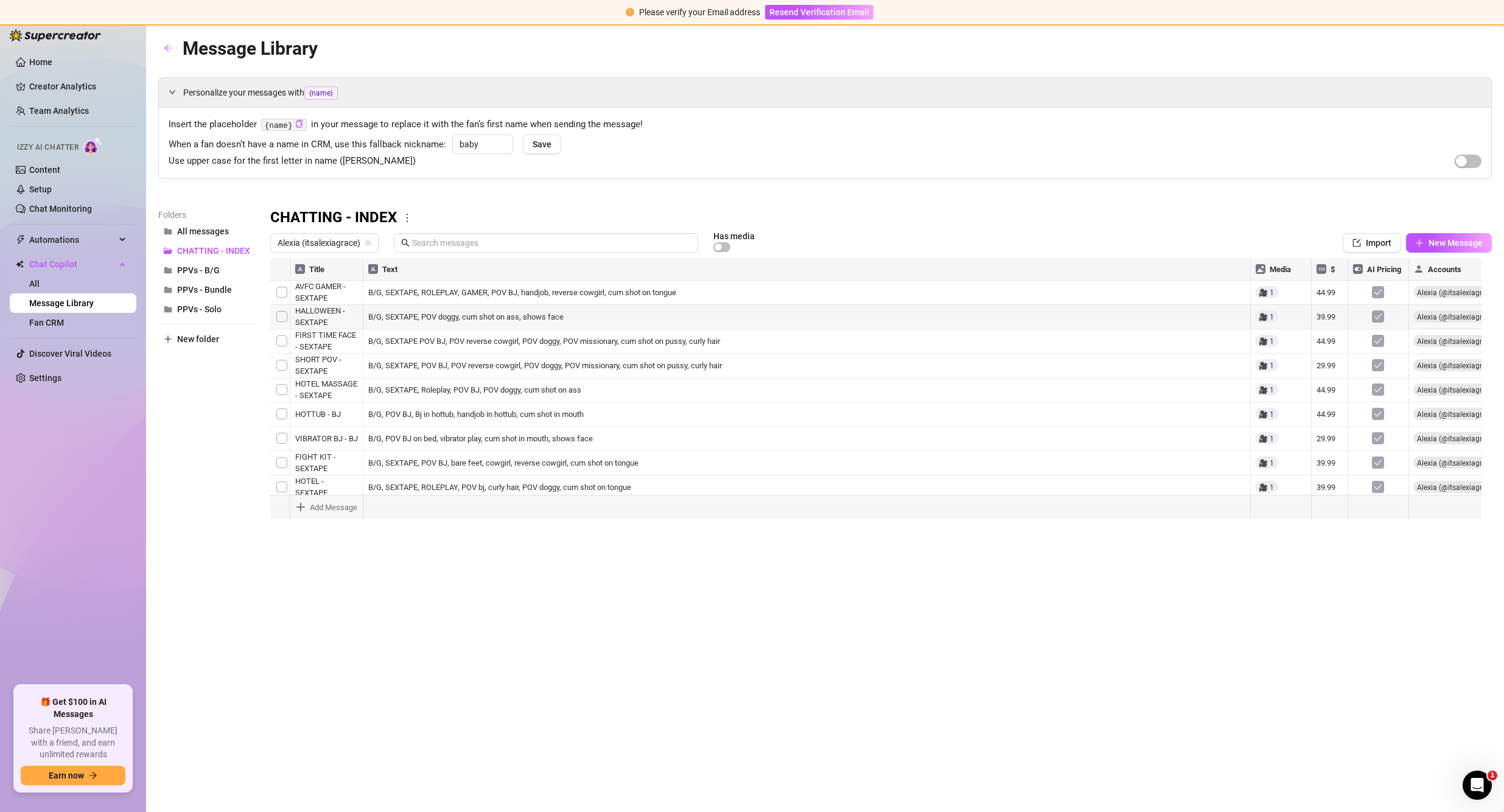
scroll to position [0, 1]
click at [720, 241] on div at bounding box center [733, 246] width 42 height 13
click at [721, 246] on div "button" at bounding box center [718, 247] width 7 height 7
click at [722, 246] on div "button" at bounding box center [725, 247] width 7 height 7
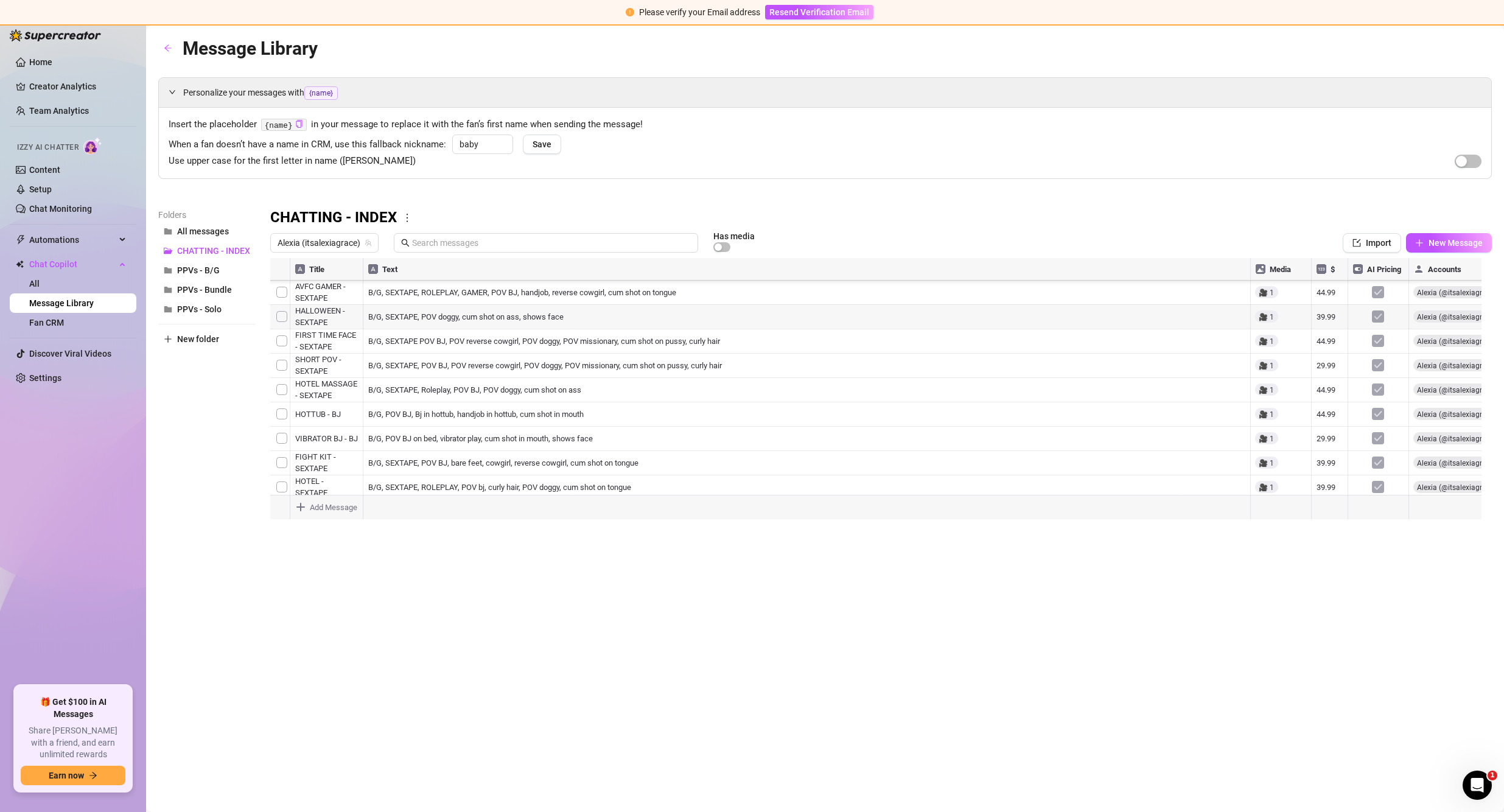
drag, startPoint x: 272, startPoint y: 454, endPoint x: 271, endPoint y: 281, distance: 173.0
click at [271, 281] on div at bounding box center [881, 394] width 1222 height 271
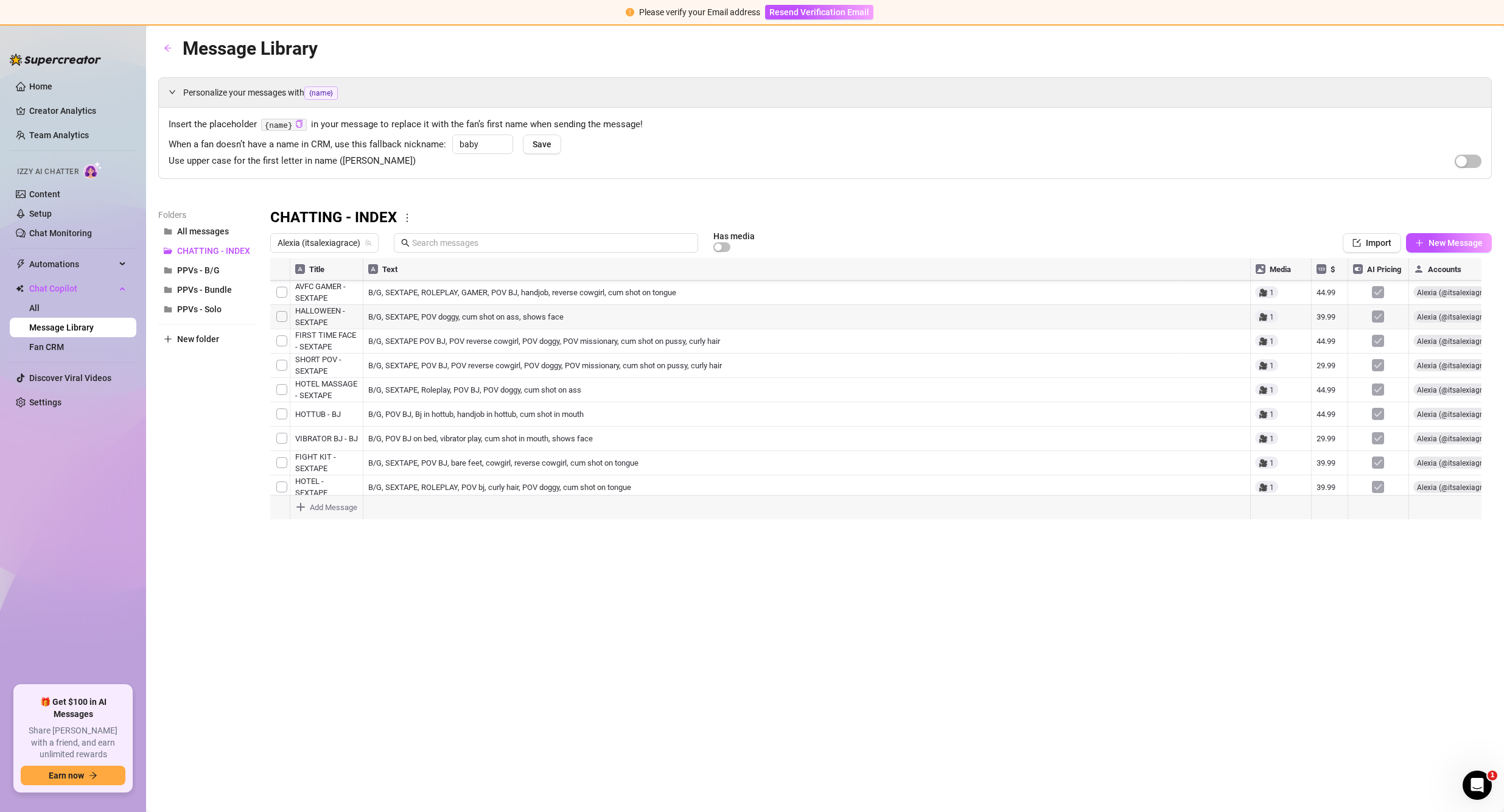
scroll to position [0, 1]
drag, startPoint x: 275, startPoint y: 392, endPoint x: 276, endPoint y: 292, distance: 100.0
click at [276, 292] on div at bounding box center [881, 394] width 1222 height 271
